Goal: Download file/media

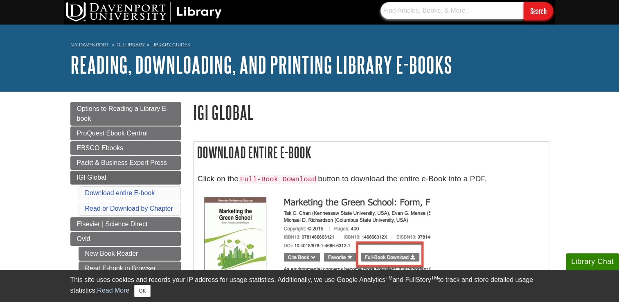
click at [422, 13] on input "text" at bounding box center [451, 10] width 143 height 17
type input "Igi"
click at [524, 2] on input "Search" at bounding box center [538, 11] width 29 height 18
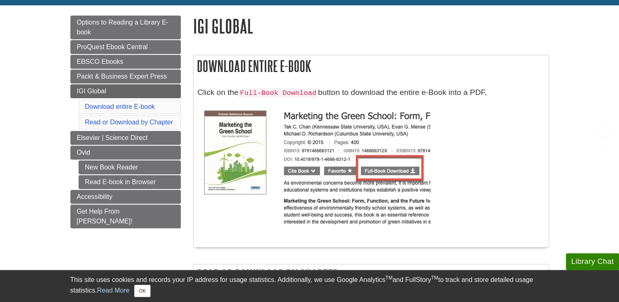
scroll to position [98, 0]
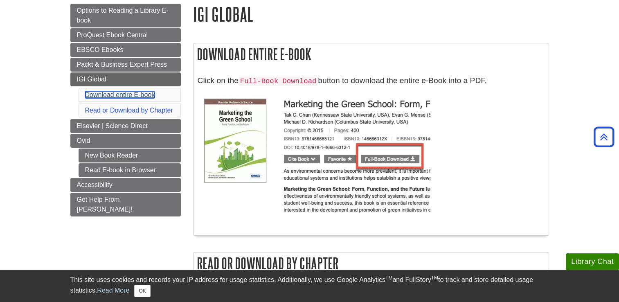
click at [137, 92] on link "Download entire E-book" at bounding box center [120, 94] width 70 height 7
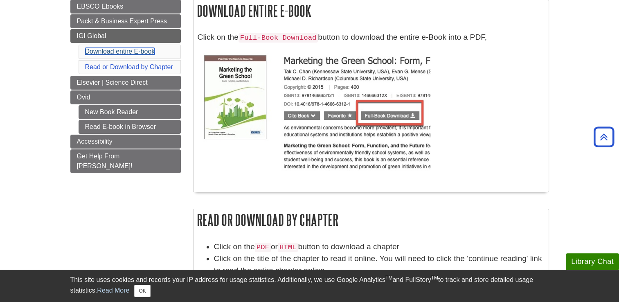
click at [145, 49] on link "Download entire E-book" at bounding box center [120, 51] width 70 height 7
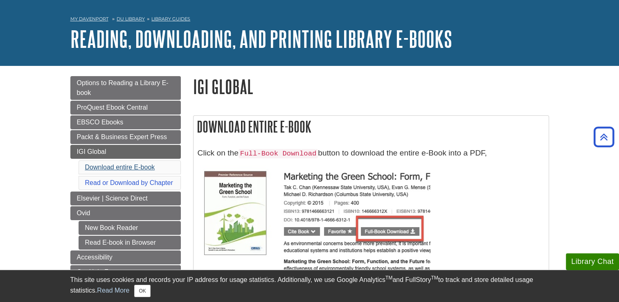
scroll to position [0, 0]
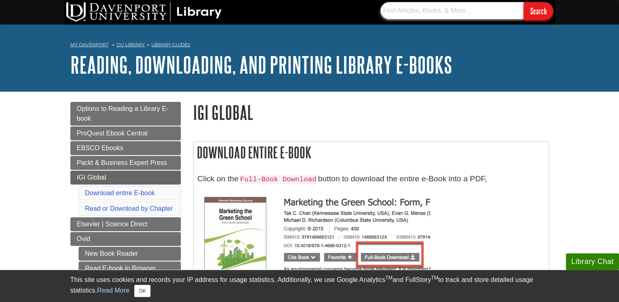
click at [458, 7] on input "text" at bounding box center [451, 10] width 143 height 17
type input "e"
type input "jemal"
click at [524, 2] on input "Search" at bounding box center [538, 11] width 29 height 18
